Goal: Task Accomplishment & Management: Complete application form

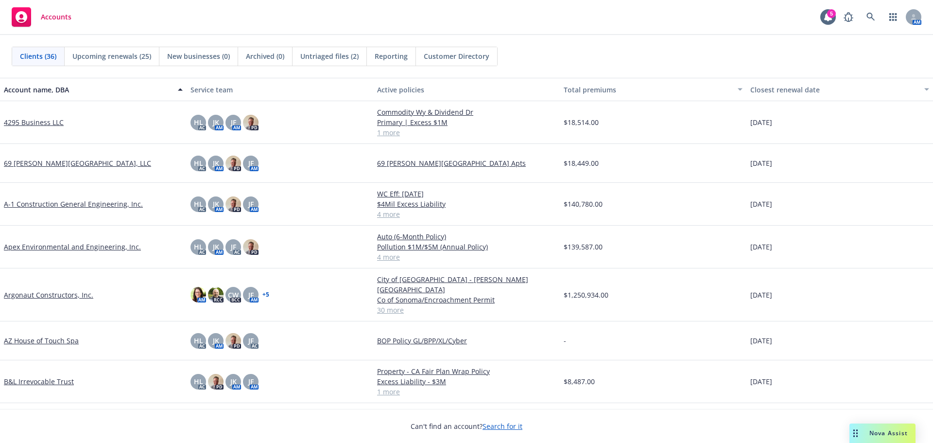
click at [51, 123] on link "4295 Business LLC" at bounding box center [34, 122] width 60 height 10
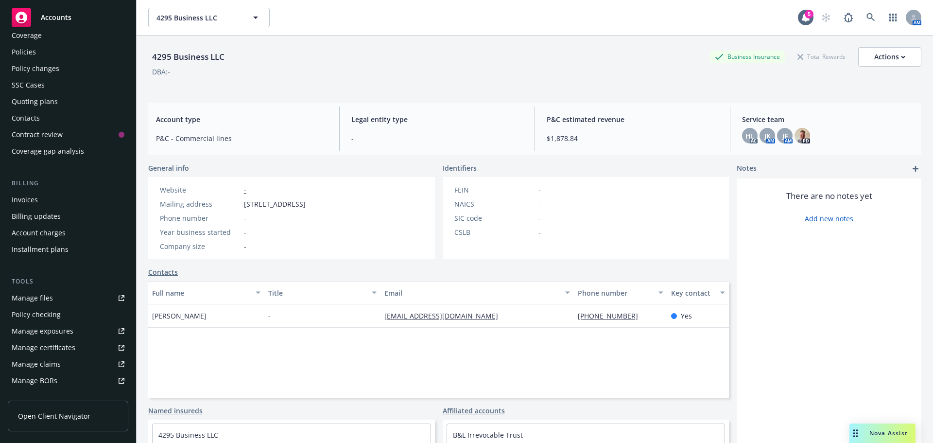
scroll to position [49, 0]
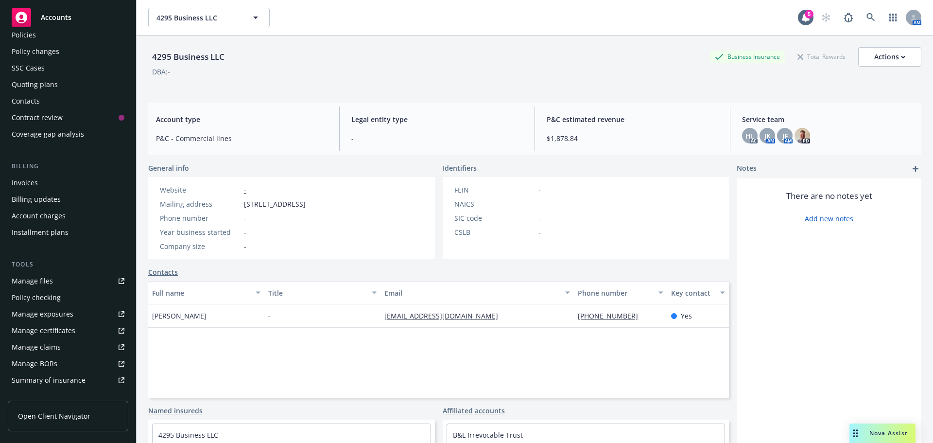
click at [51, 282] on div "Manage files" at bounding box center [32, 281] width 41 height 16
click at [81, 287] on link "Manage files" at bounding box center [68, 281] width 121 height 16
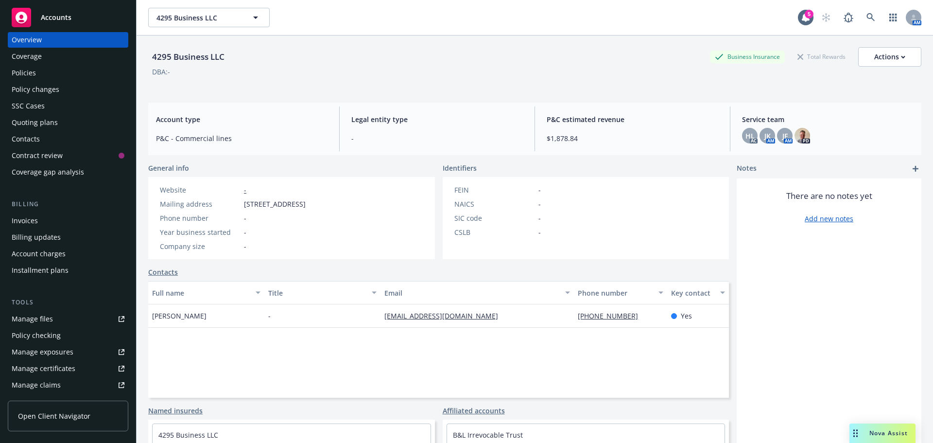
scroll to position [0, 0]
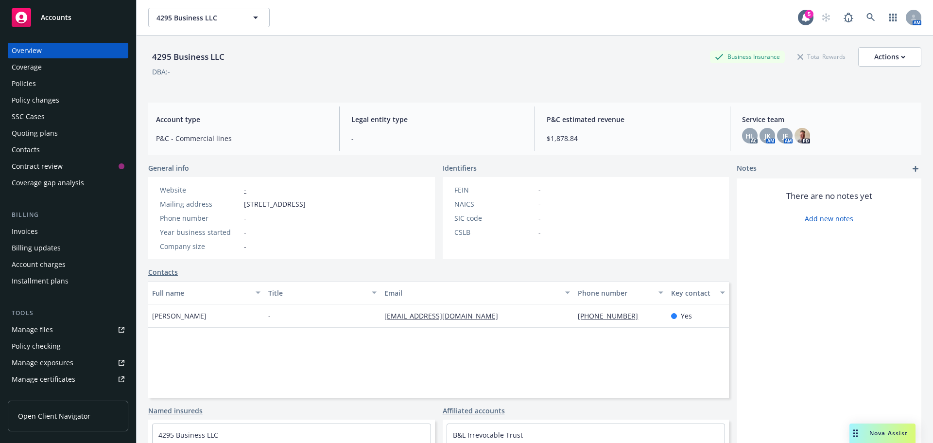
click at [25, 78] on div "Policies" at bounding box center [24, 84] width 24 height 16
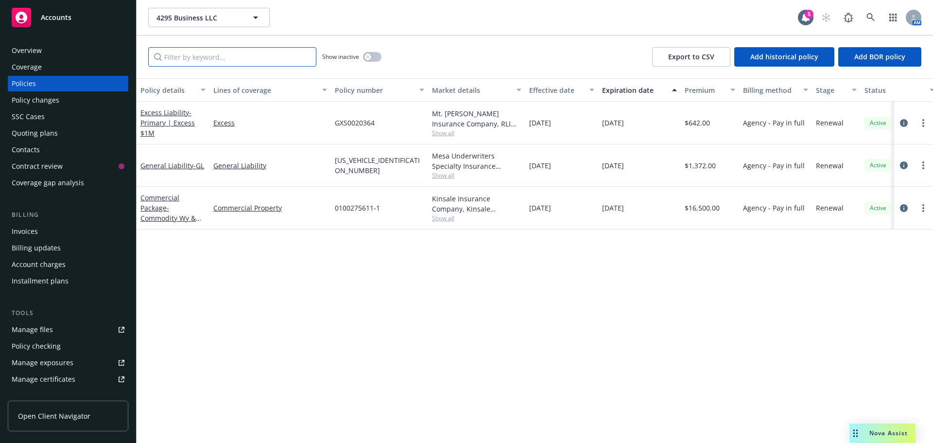
click at [204, 54] on input "Filter by keyword..." at bounding box center [232, 56] width 168 height 19
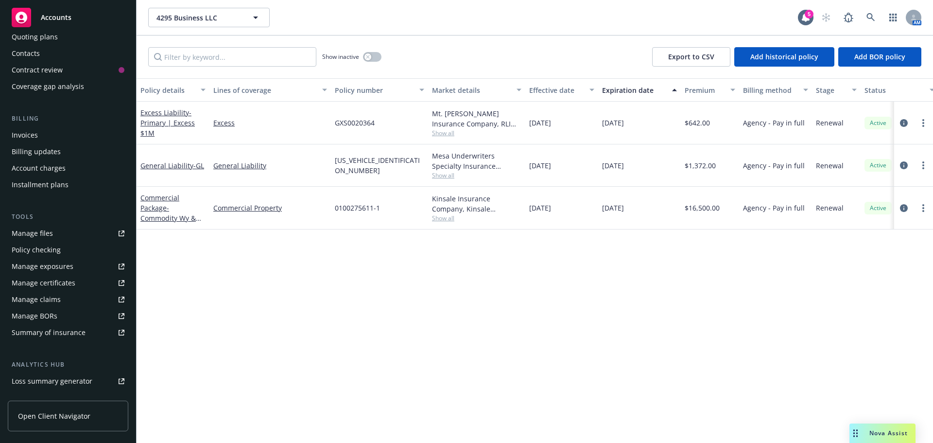
scroll to position [97, 0]
click at [72, 236] on link "Manage files" at bounding box center [68, 233] width 121 height 16
click at [69, 16] on span "Accounts" at bounding box center [56, 18] width 31 height 8
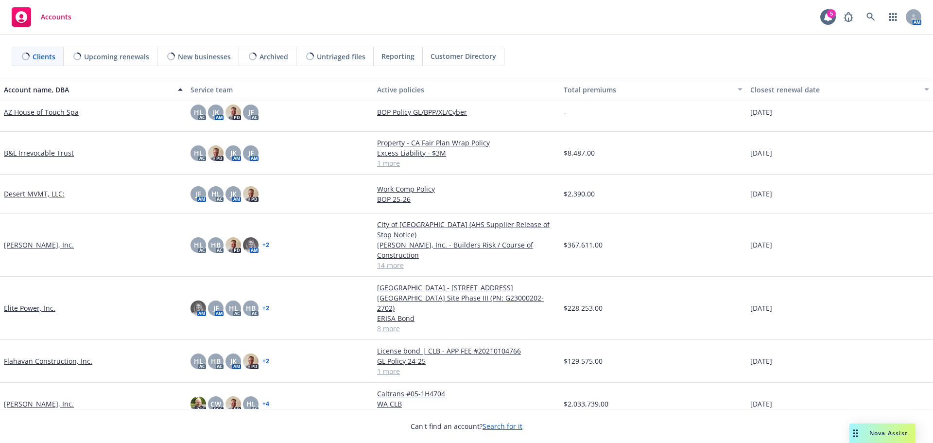
scroll to position [243, 0]
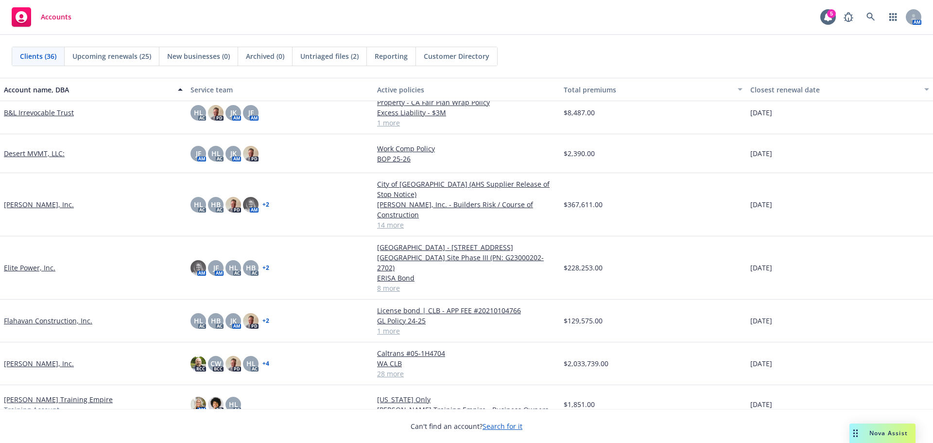
click at [57, 358] on link "Gordon N. Ball, Inc." at bounding box center [39, 363] width 70 height 10
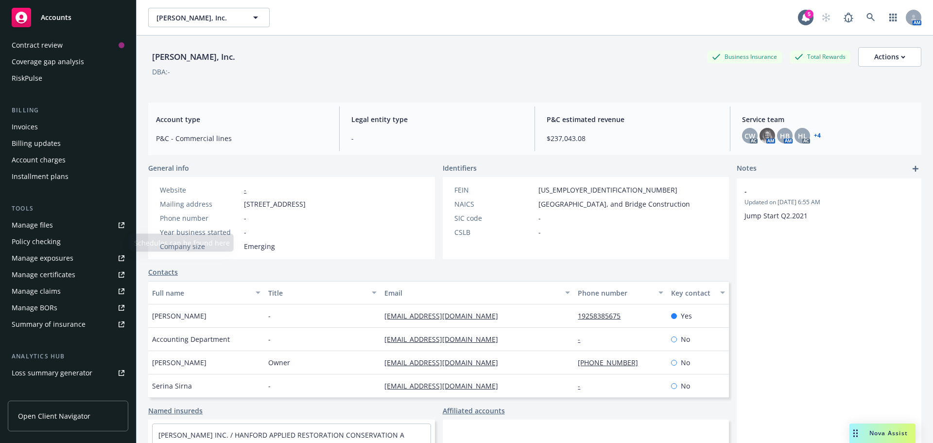
scroll to position [146, 0]
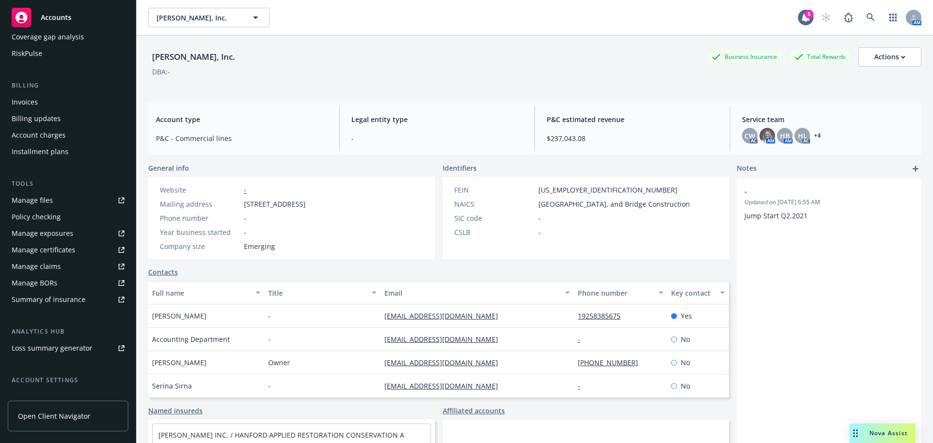
click at [69, 234] on div "Manage exposures" at bounding box center [43, 234] width 62 height 16
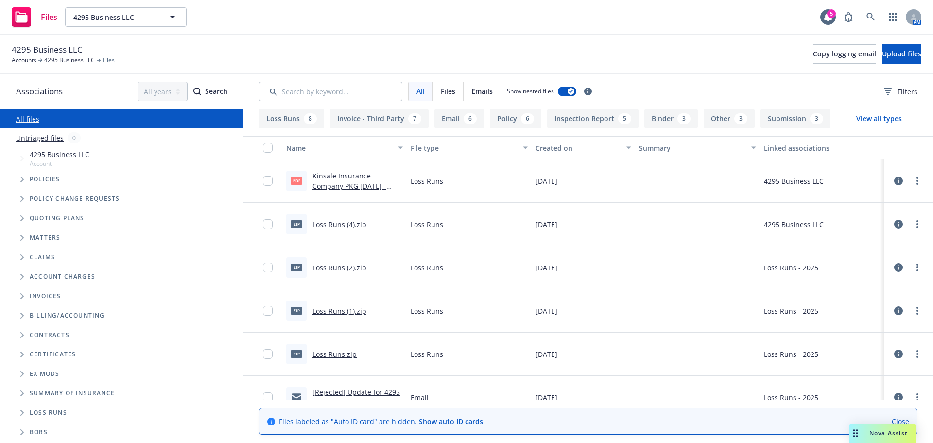
click at [20, 412] on span "Folder Tree Example" at bounding box center [22, 413] width 16 height 16
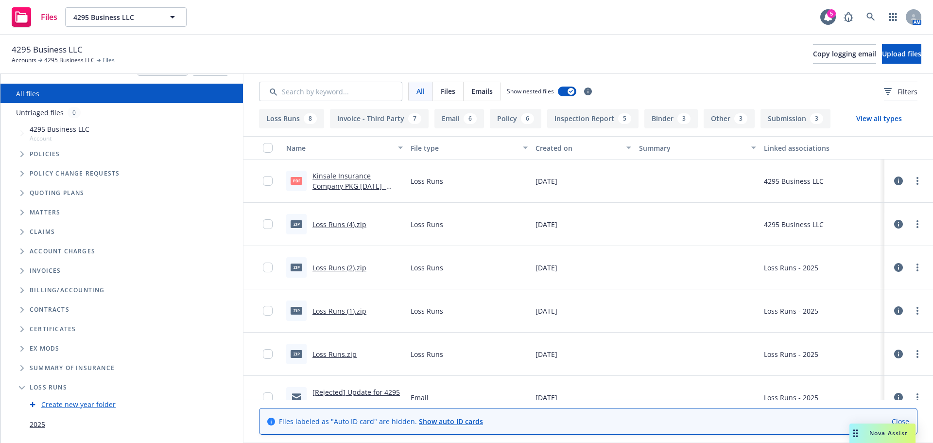
scroll to position [38, 0]
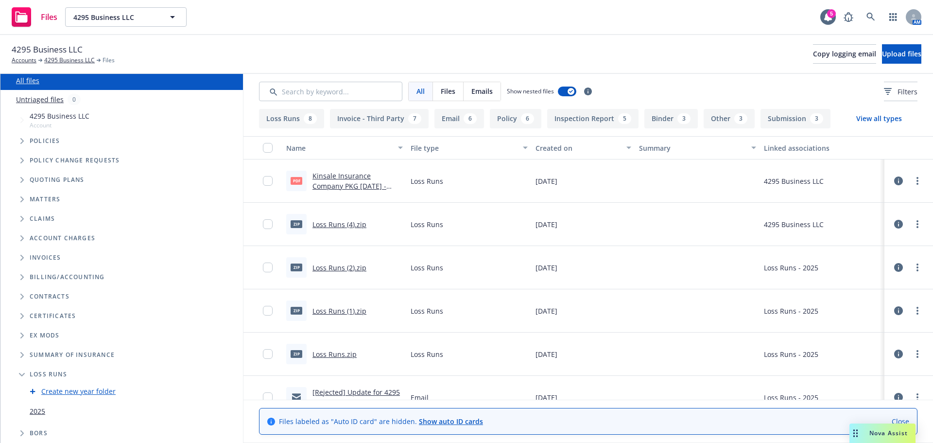
click at [36, 412] on link "2025" at bounding box center [38, 411] width 16 height 10
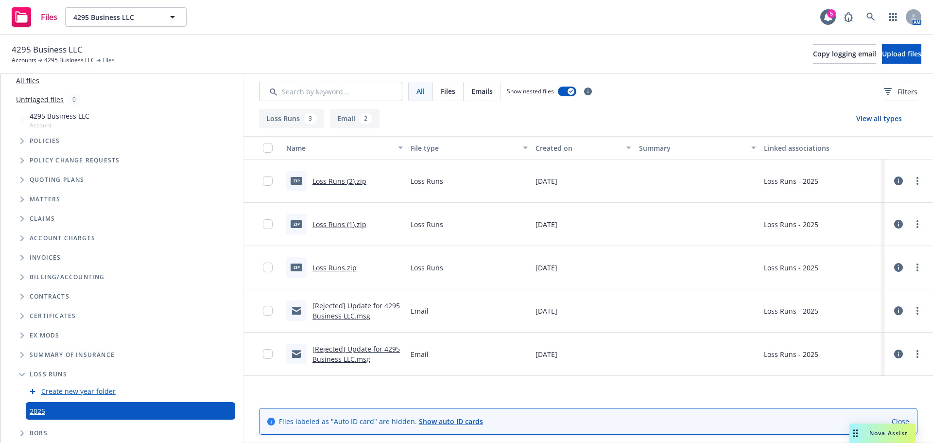
click at [342, 311] on div "[Rejected] Update for 4295 Business LLC.msg" at bounding box center [358, 310] width 90 height 20
click at [339, 305] on link "[Rejected] Update for 4295 Business LLC.msg" at bounding box center [356, 310] width 87 height 19
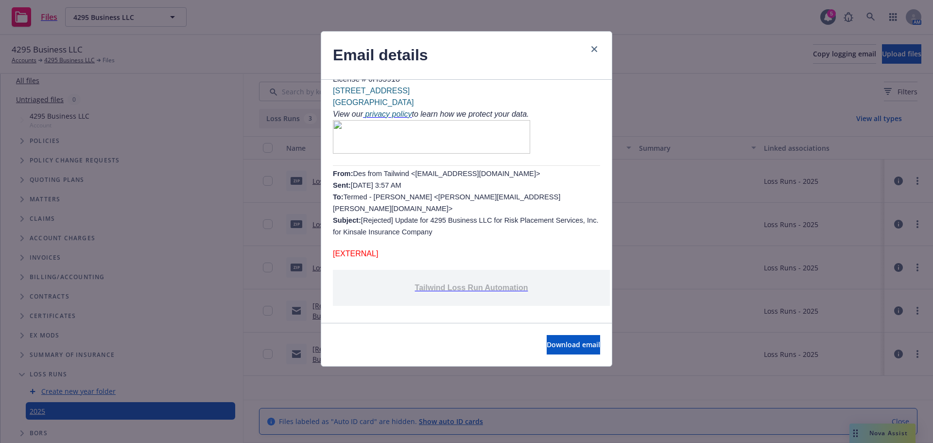
scroll to position [292, 0]
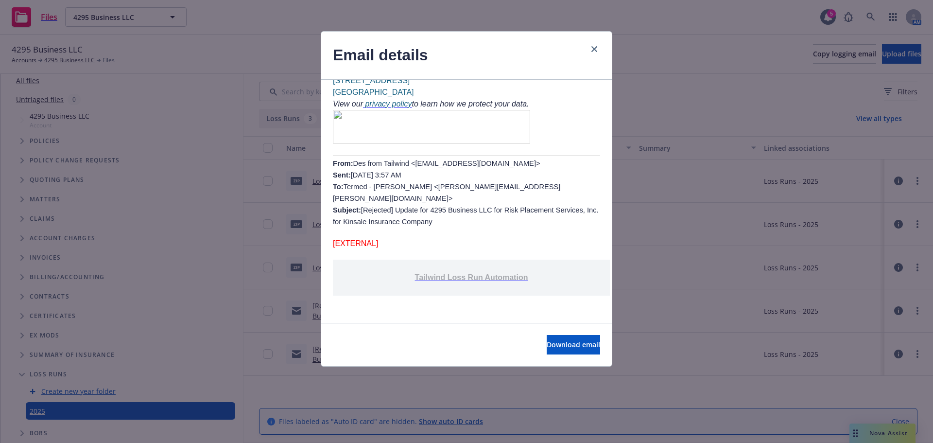
click at [475, 273] on span "Tailwind Loss Run Automation" at bounding box center [471, 277] width 113 height 8
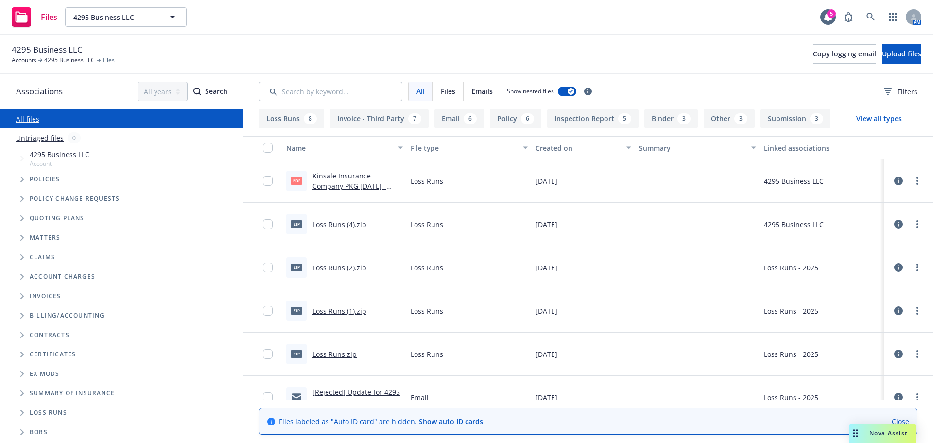
click at [20, 413] on icon "Folder Tree Example" at bounding box center [22, 413] width 4 height 6
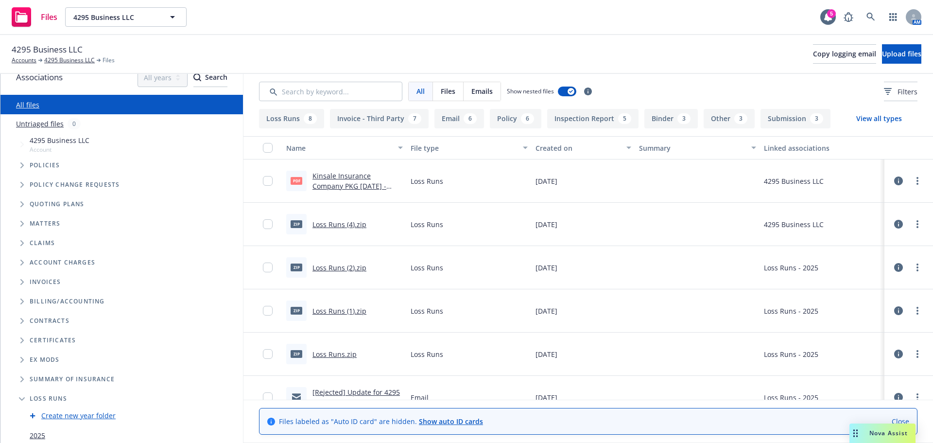
scroll to position [38, 0]
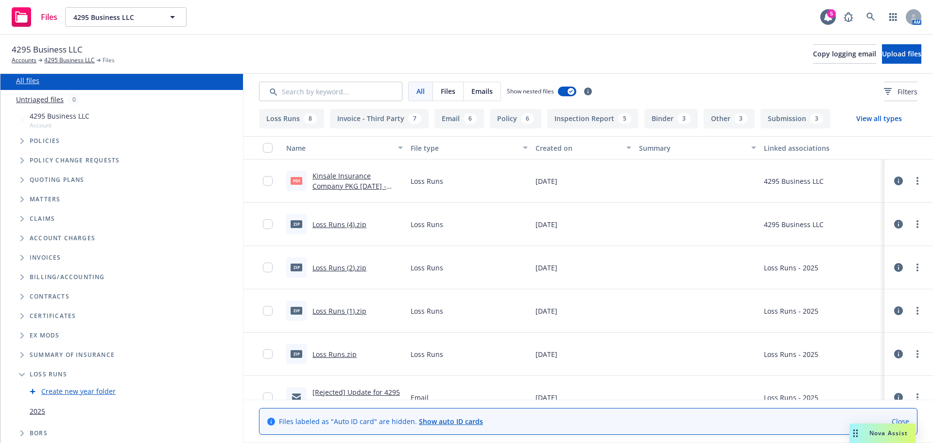
click at [37, 409] on link "2025" at bounding box center [38, 411] width 16 height 10
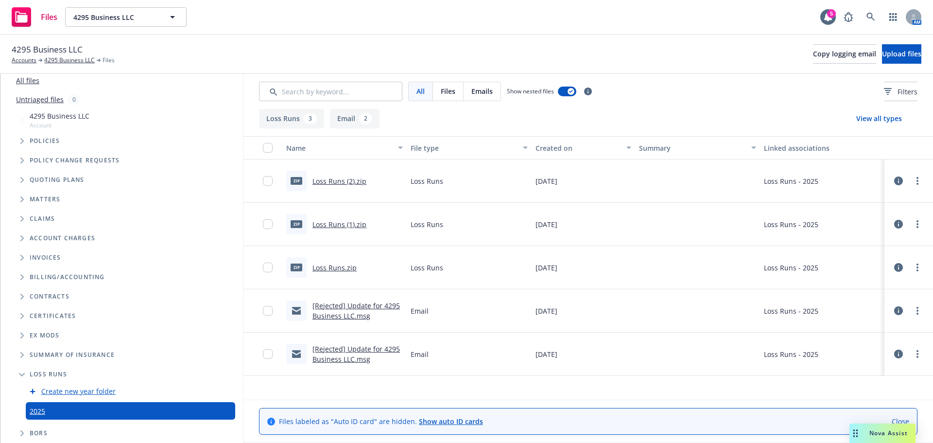
click at [336, 266] on link "Loss Runs.zip" at bounding box center [335, 267] width 44 height 9
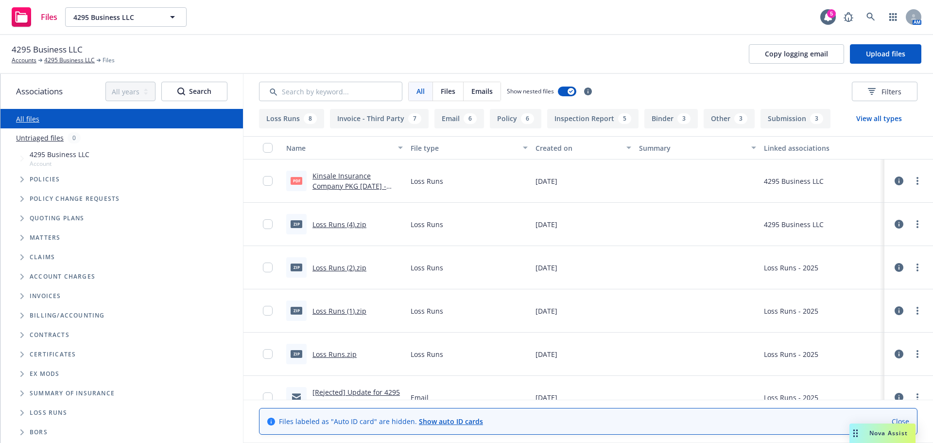
click at [23, 415] on icon "Folder Tree Example" at bounding box center [22, 413] width 4 height 6
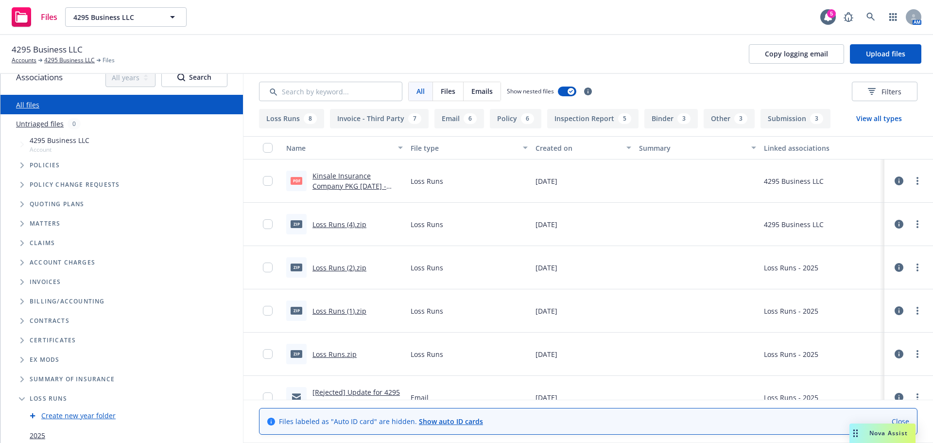
scroll to position [38, 0]
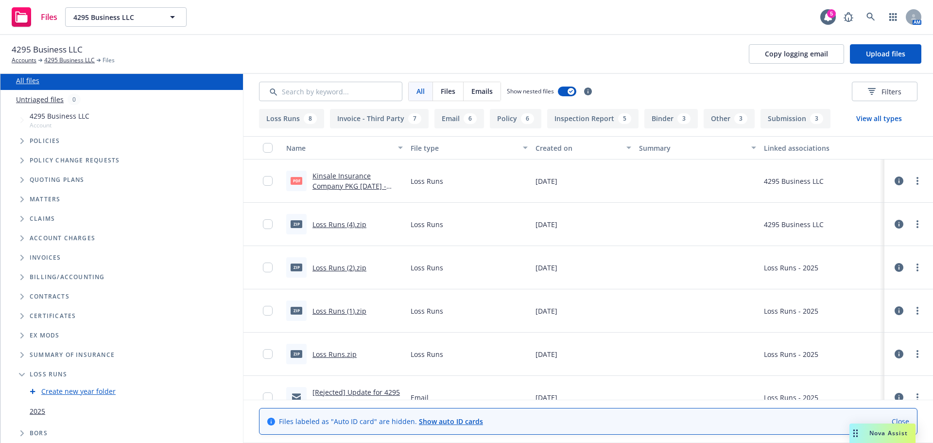
click at [35, 411] on link "2025" at bounding box center [38, 411] width 16 height 10
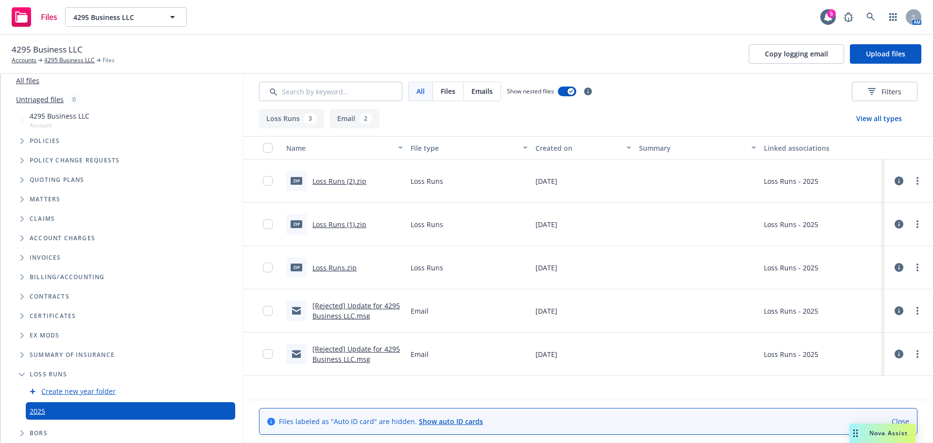
click at [336, 223] on link "Loss Runs (1).zip" at bounding box center [340, 224] width 54 height 9
click at [344, 266] on link "Loss Runs.zip" at bounding box center [335, 267] width 44 height 9
click at [347, 224] on link "Loss Runs (1).zip" at bounding box center [340, 224] width 54 height 9
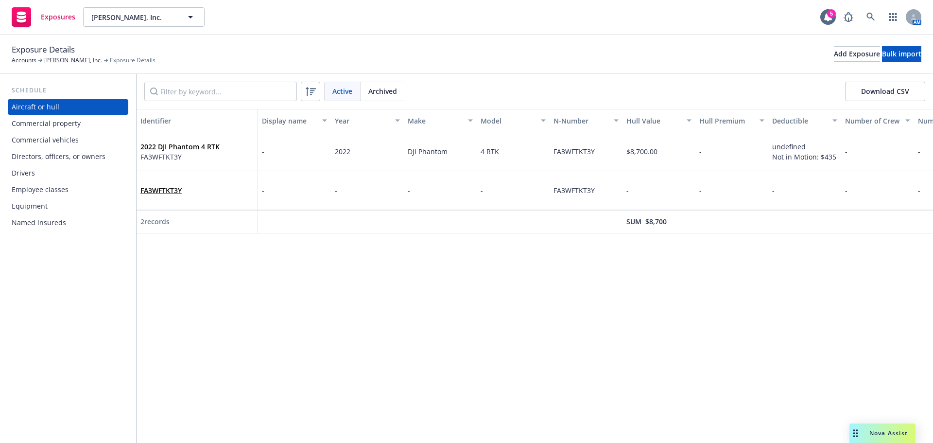
click at [33, 169] on div "Drivers" at bounding box center [23, 173] width 23 height 16
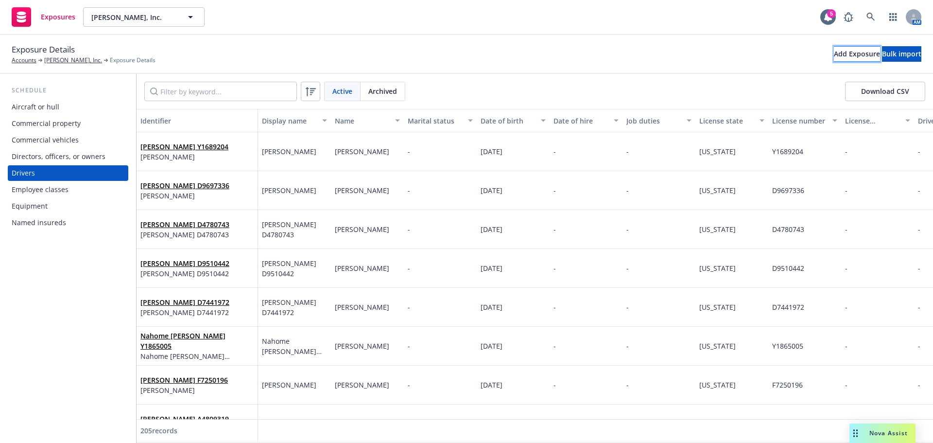
click at [834, 50] on div "Add Exposure" at bounding box center [857, 54] width 46 height 15
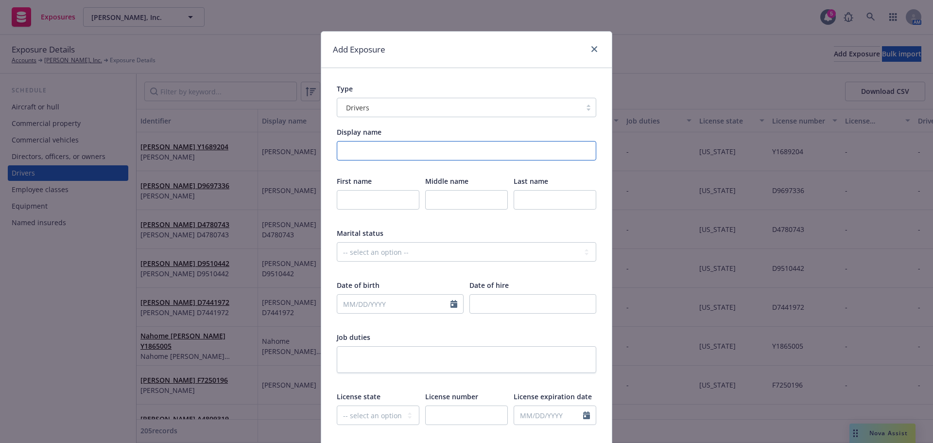
click at [355, 154] on input "Display name" at bounding box center [467, 150] width 260 height 19
type input "William Walton"
click at [366, 203] on input "text" at bounding box center [378, 199] width 83 height 19
type input "William"
type input "w"
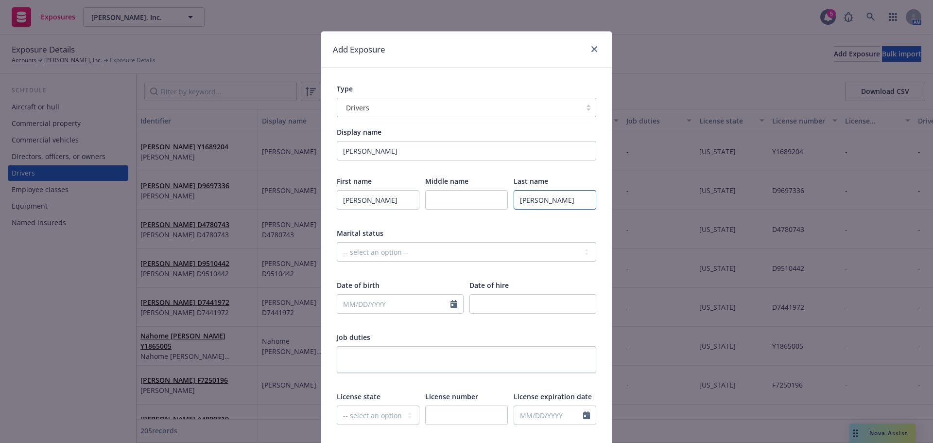
type input "Walton"
select select "9"
click at [362, 301] on input "text" at bounding box center [393, 304] width 113 height 18
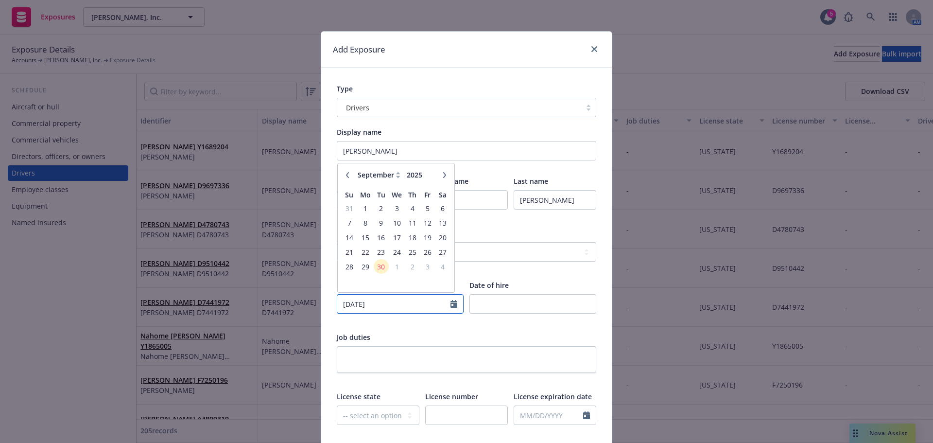
type input "01/11/1990"
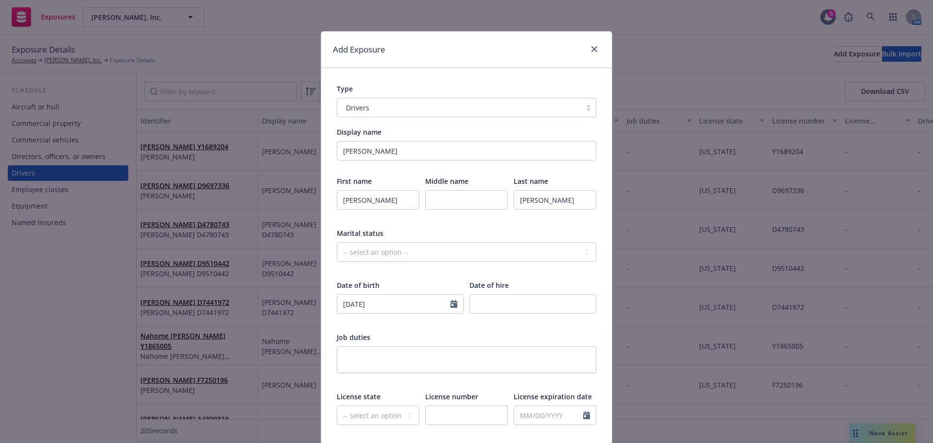
click at [460, 342] on div "Job duties" at bounding box center [467, 337] width 260 height 10
click at [370, 412] on select "-- select an option -- Alaska Alabama Arkansas American Samoa Arizona Californi…" at bounding box center [378, 414] width 83 height 19
select select "CA"
click at [337, 405] on select "-- select an option -- Alaska Alabama Arkansas American Samoa Arizona Californi…" at bounding box center [378, 414] width 83 height 19
click at [462, 418] on input "text" at bounding box center [466, 414] width 83 height 19
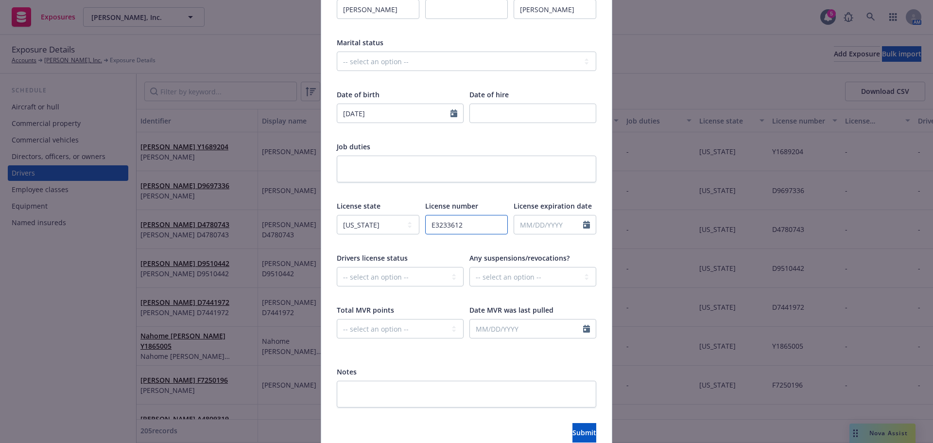
scroll to position [194, 0]
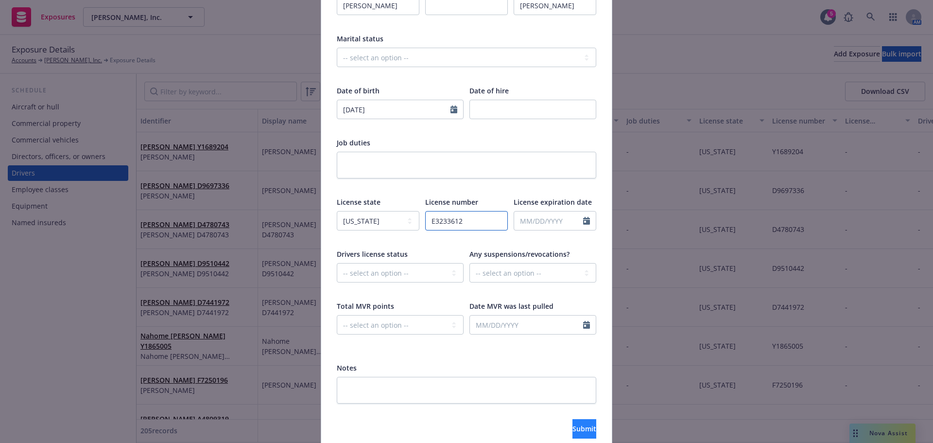
type input "E3233612"
click at [573, 426] on button "Submit" at bounding box center [585, 428] width 24 height 19
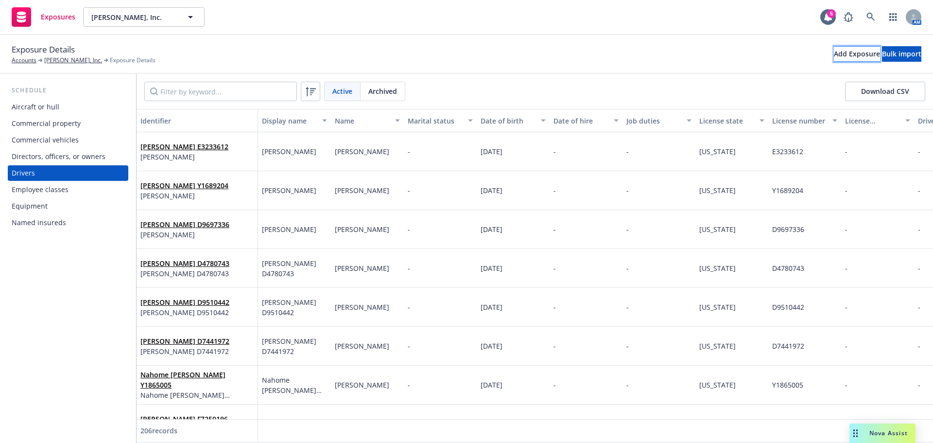
click at [834, 56] on div "Add Exposure" at bounding box center [857, 54] width 46 height 15
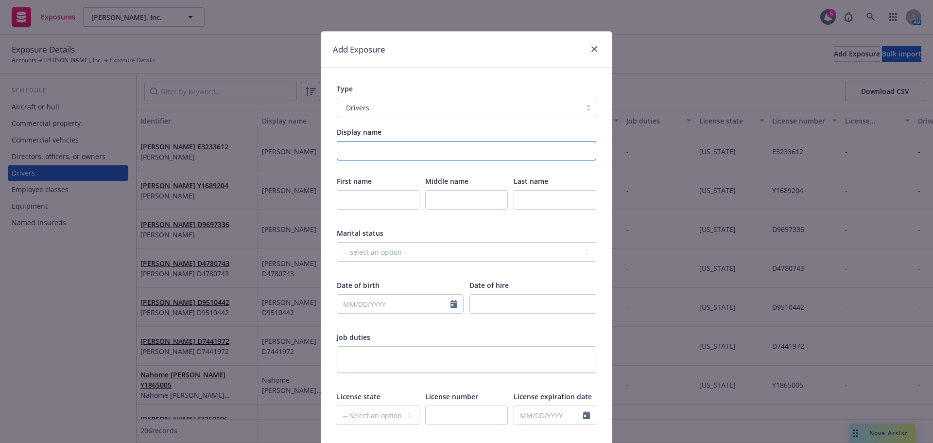
click at [370, 152] on input "Display name" at bounding box center [467, 150] width 260 height 19
type input "Jorge Fernandez"
click at [362, 211] on div at bounding box center [378, 206] width 83 height 32
click at [362, 201] on input "text" at bounding box center [378, 199] width 83 height 19
type input "Jorge"
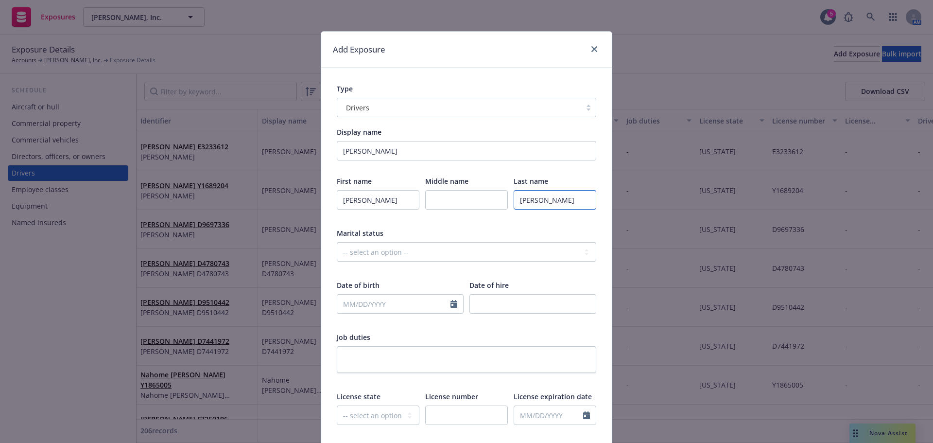
type input "Fernandez"
click at [360, 302] on input "text" at bounding box center [393, 304] width 113 height 18
select select "9"
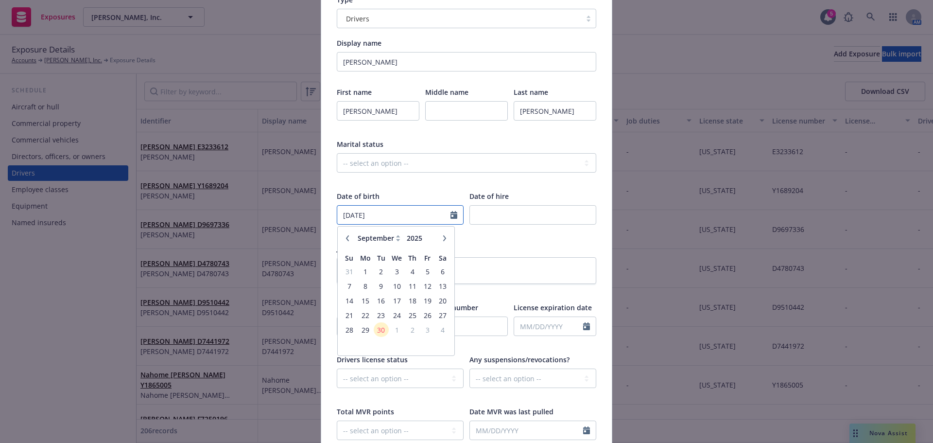
scroll to position [97, 0]
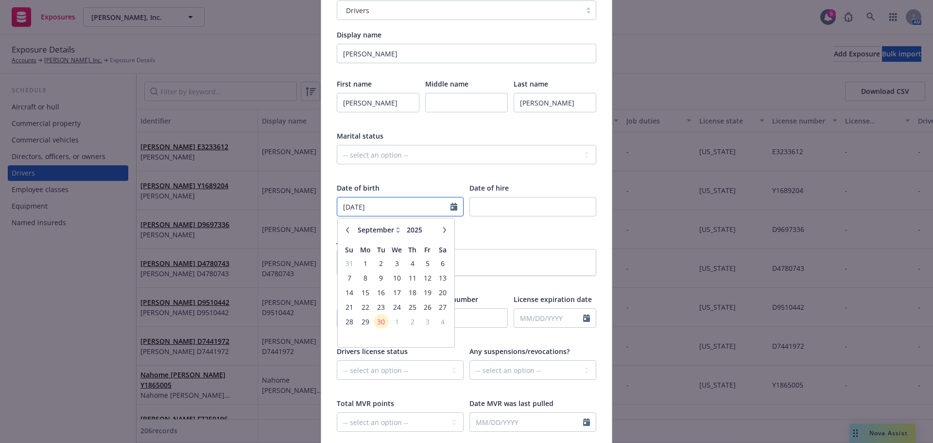
type input "03/27/1995"
click at [513, 240] on div "Job duties" at bounding box center [467, 240] width 260 height 10
click at [371, 321] on select "-- select an option -- Alaska Alabama Arkansas American Samoa Arizona Californi…" at bounding box center [378, 317] width 83 height 19
select select "OR"
click at [337, 308] on select "-- select an option -- Alaska Alabama Arkansas American Samoa Arizona Californi…" at bounding box center [378, 317] width 83 height 19
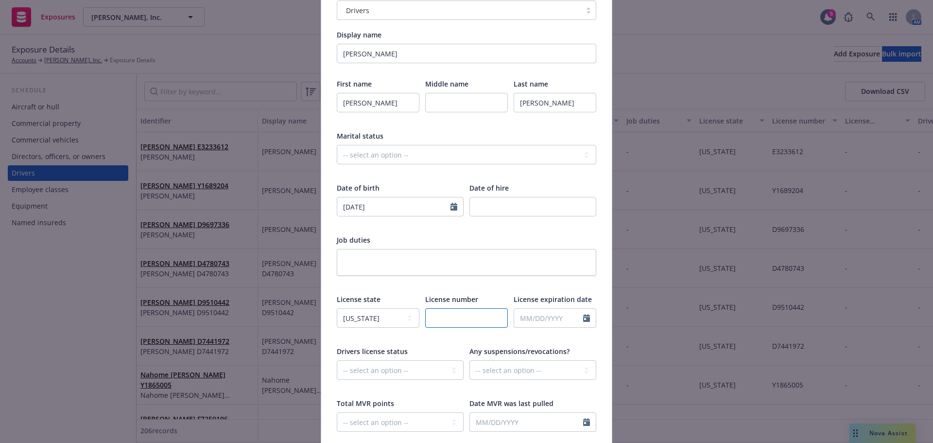
click at [439, 318] on input "text" at bounding box center [466, 317] width 83 height 19
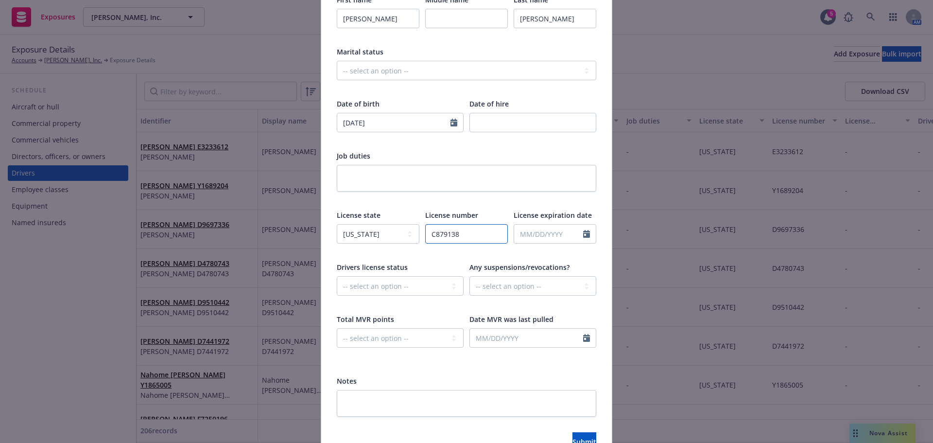
scroll to position [194, 0]
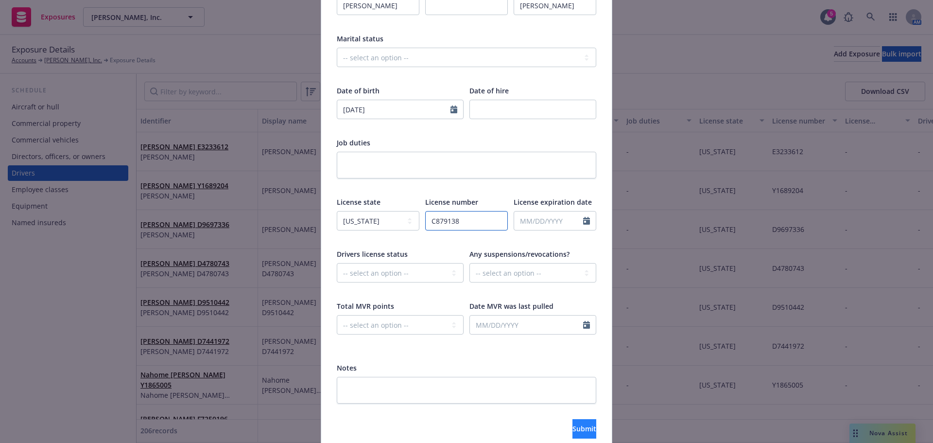
type input "C879138"
click at [573, 425] on span "Submit" at bounding box center [585, 428] width 24 height 9
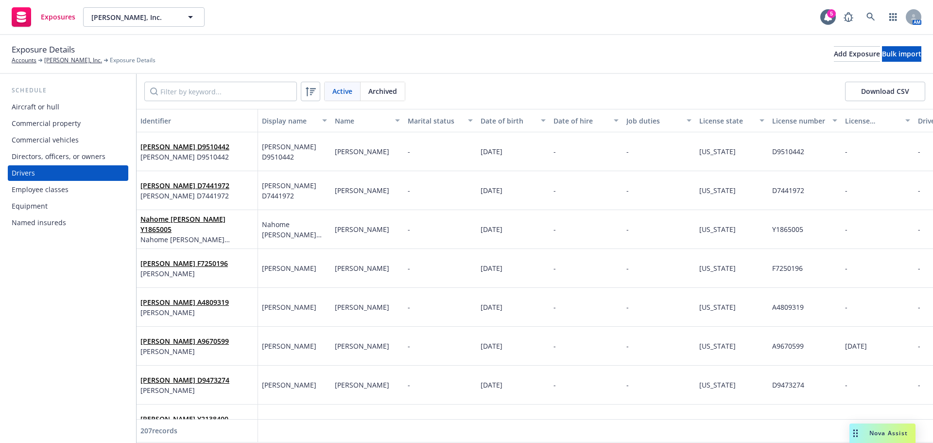
scroll to position [0, 0]
